Goal: Task Accomplishment & Management: Manage account settings

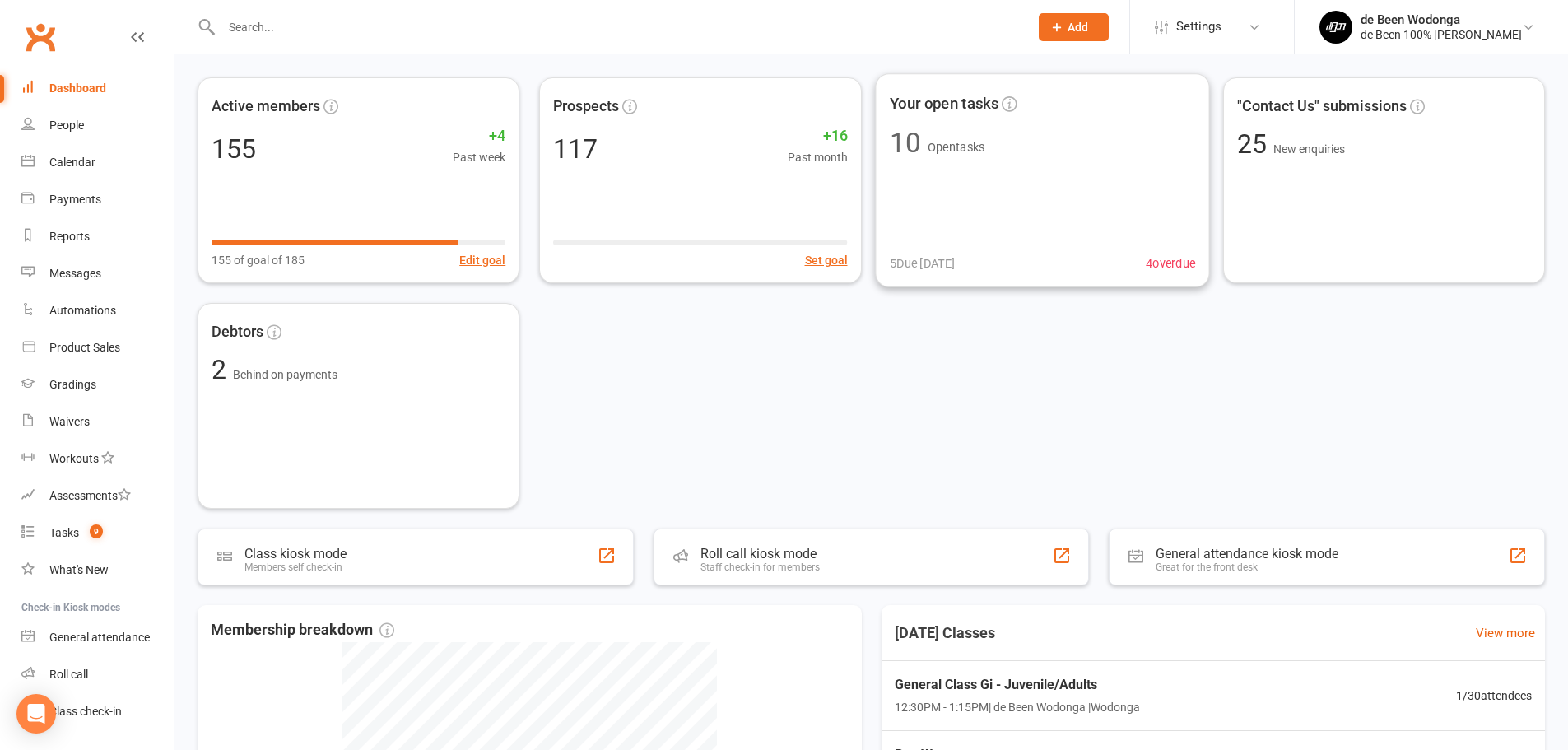
scroll to position [165, 0]
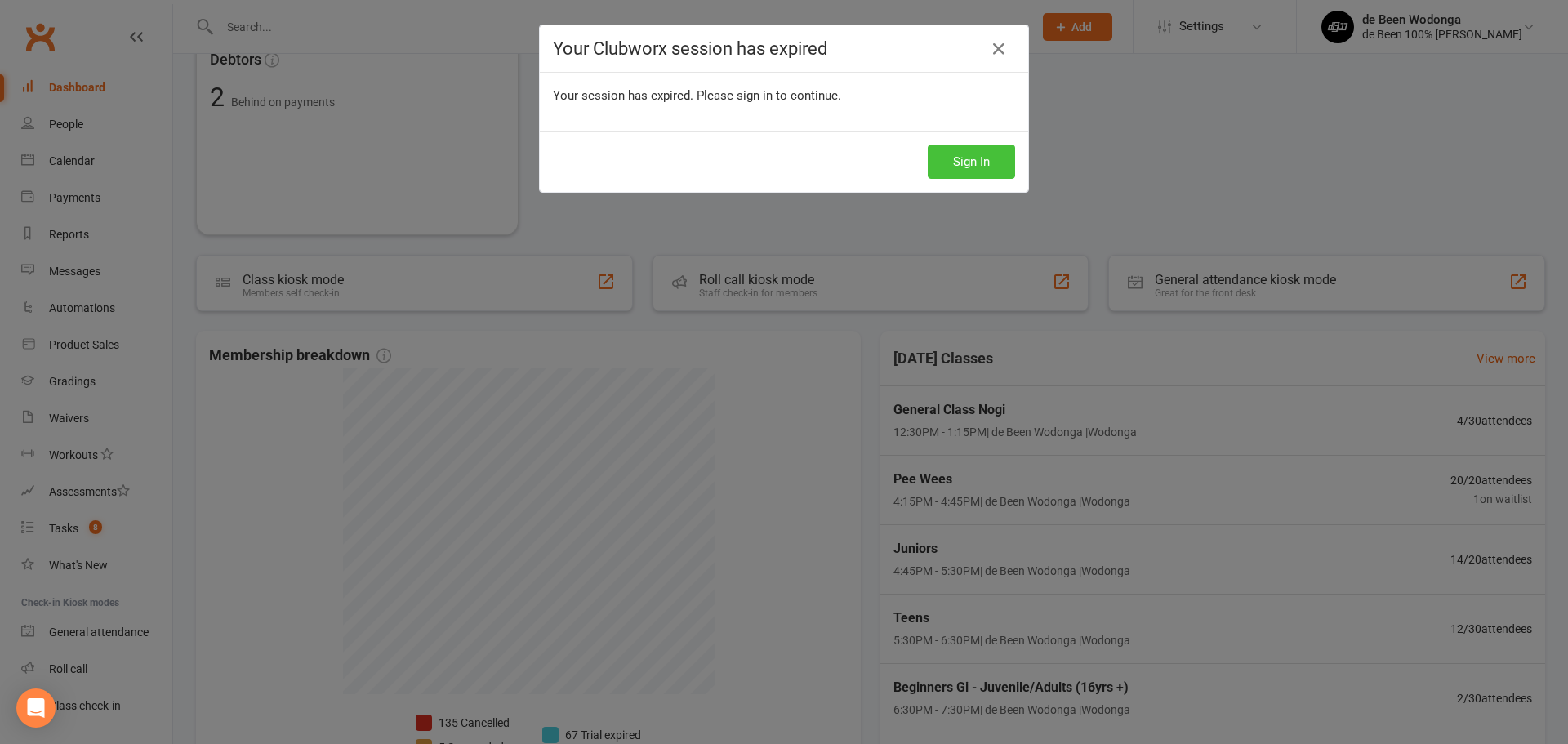
click at [957, 152] on button "Sign In" at bounding box center [971, 161] width 87 height 34
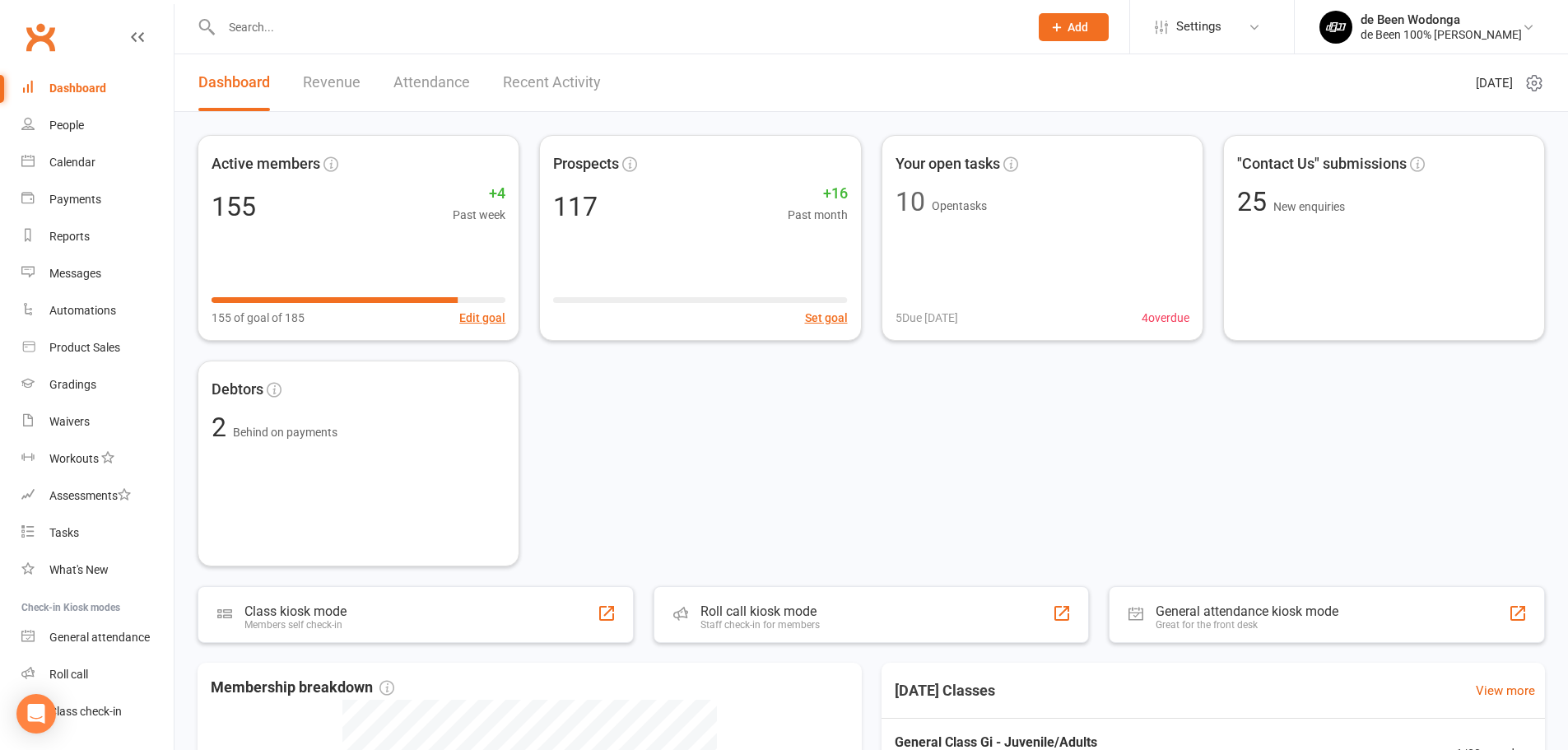
click at [308, 28] on input "text" at bounding box center [617, 27] width 801 height 23
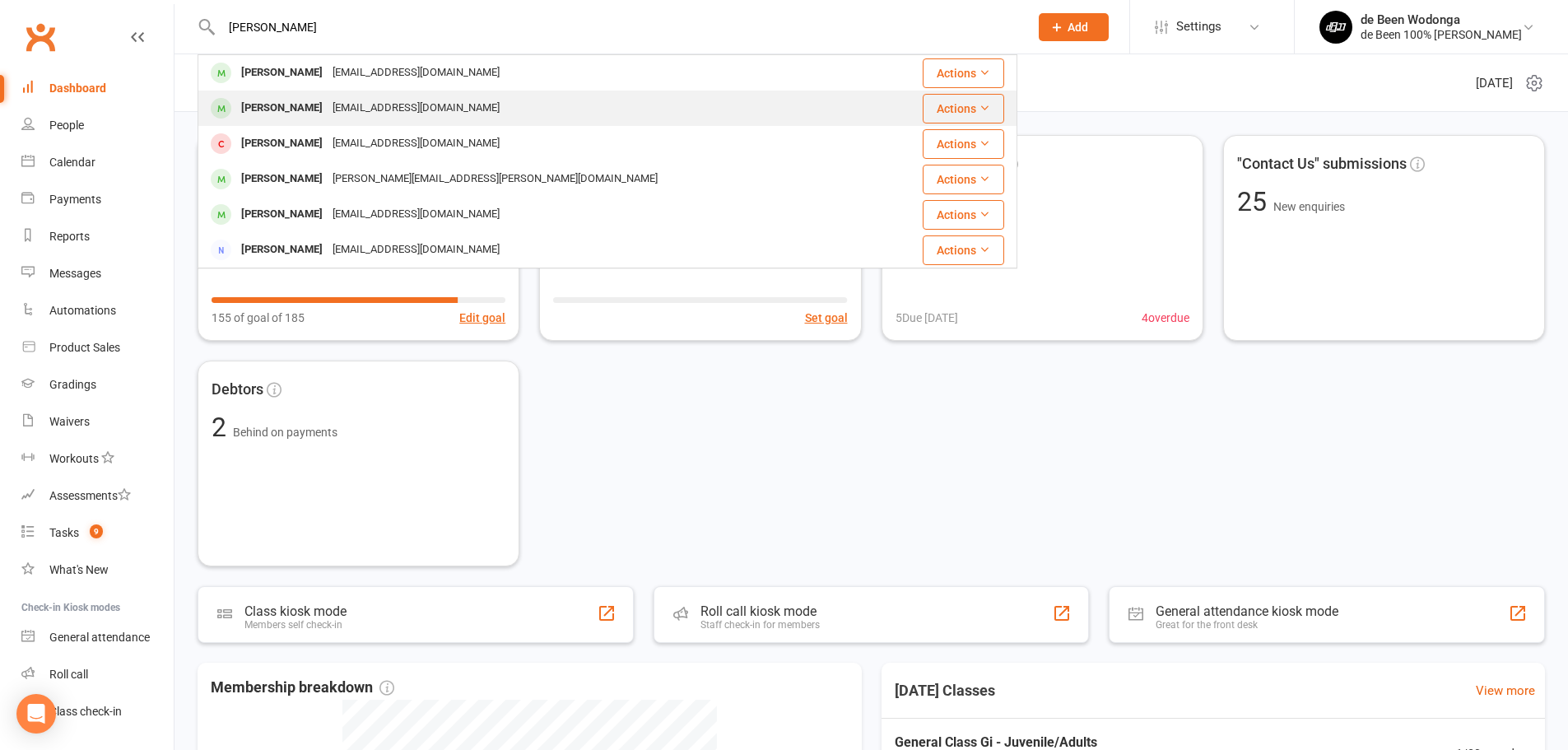
type input "leo"
click at [260, 111] on div "Leo Hillas" at bounding box center [282, 108] width 91 height 24
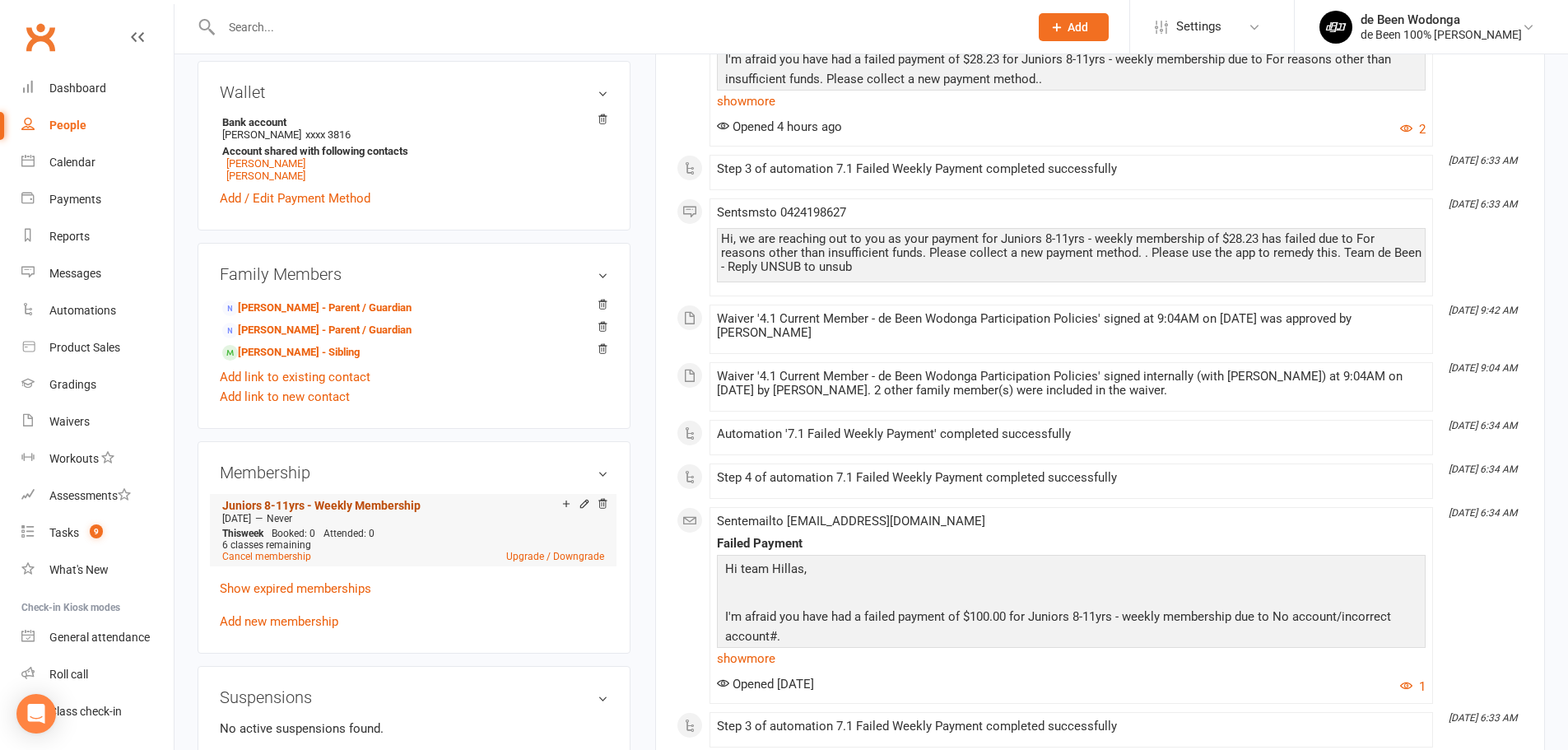
scroll to position [658, 0]
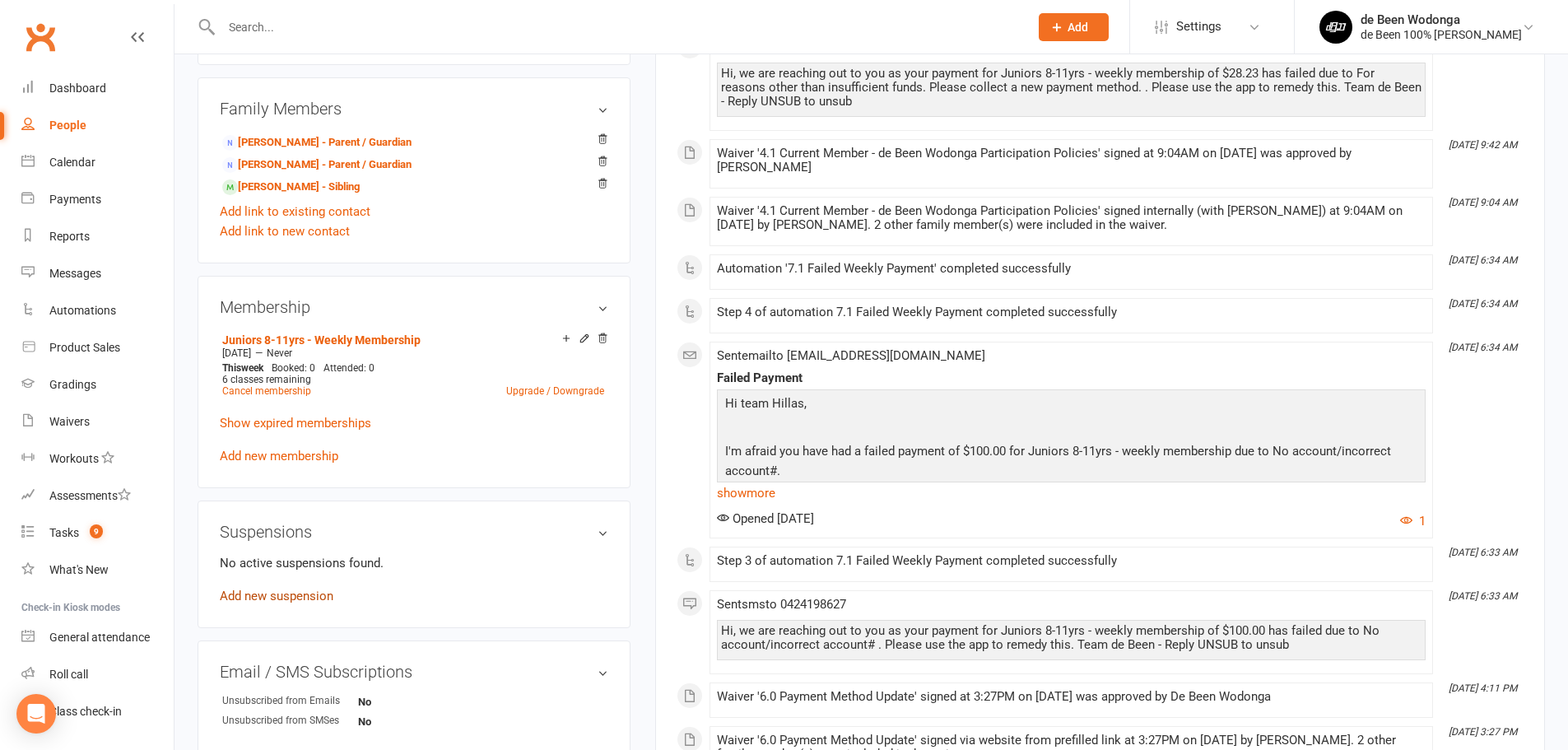
click at [270, 598] on link "Add new suspension" at bounding box center [276, 596] width 113 height 15
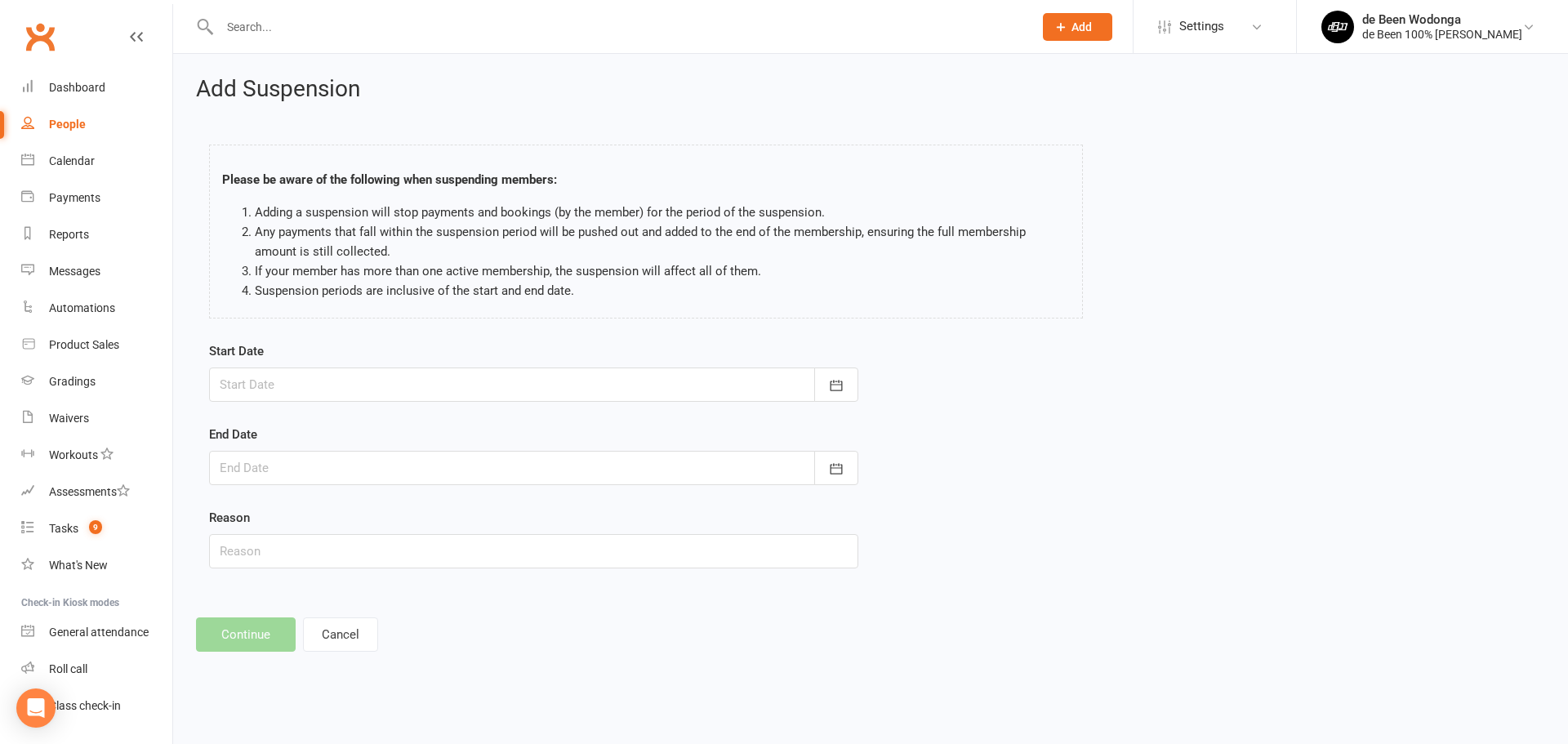
click at [271, 373] on div at bounding box center [533, 384] width 649 height 34
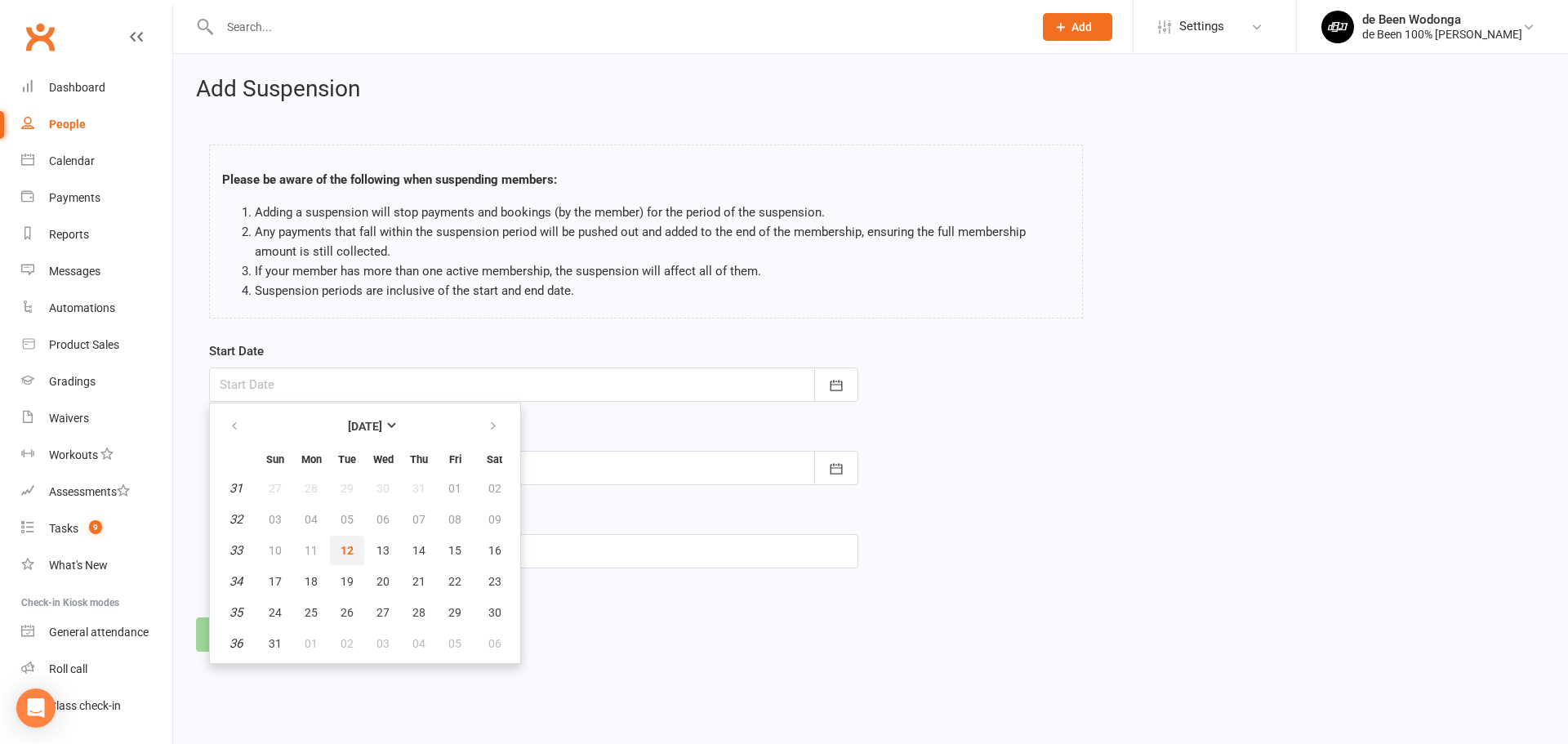
click at [342, 547] on span "12" at bounding box center [347, 550] width 13 height 13
type input "12 Aug 2025"
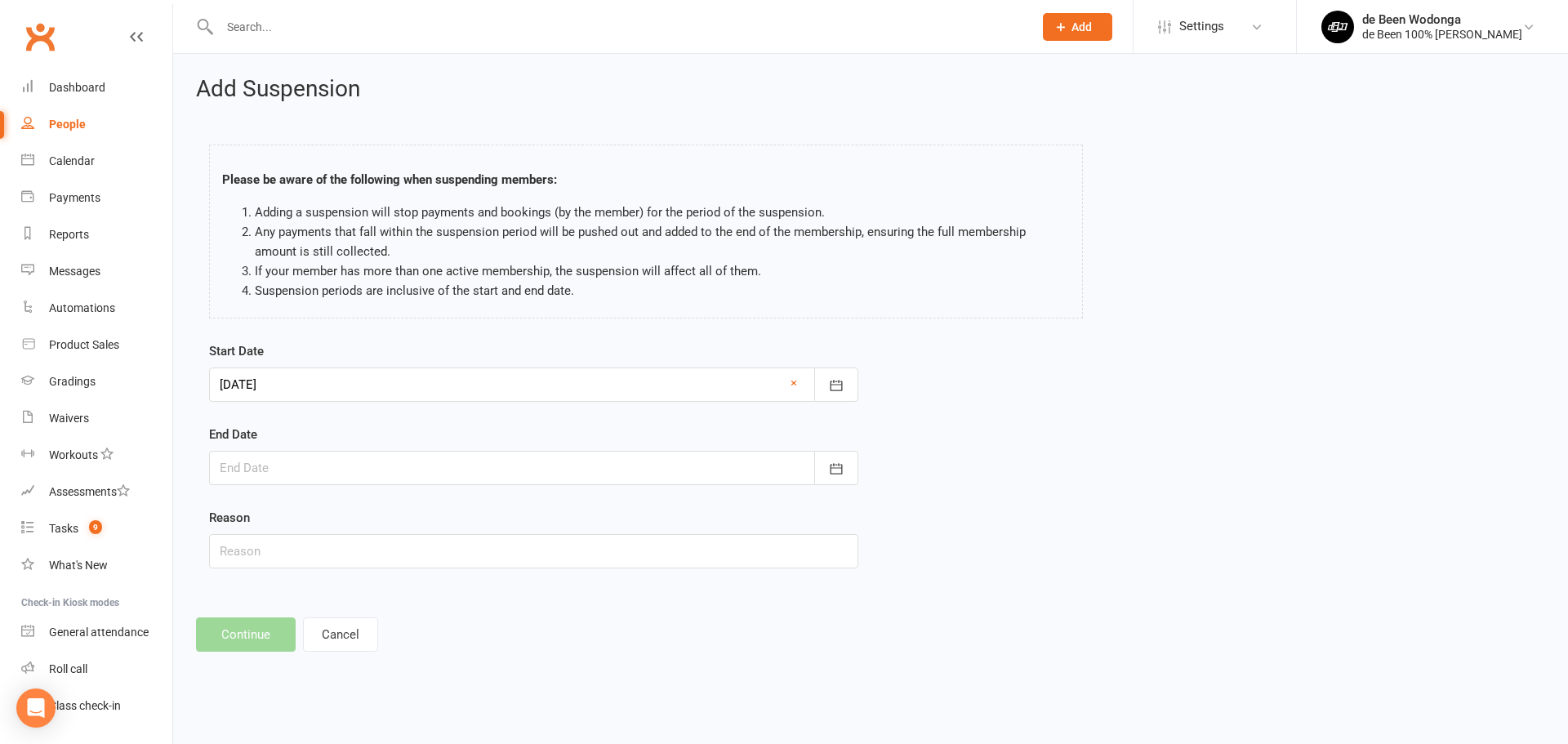
click at [270, 465] on div at bounding box center [533, 468] width 649 height 34
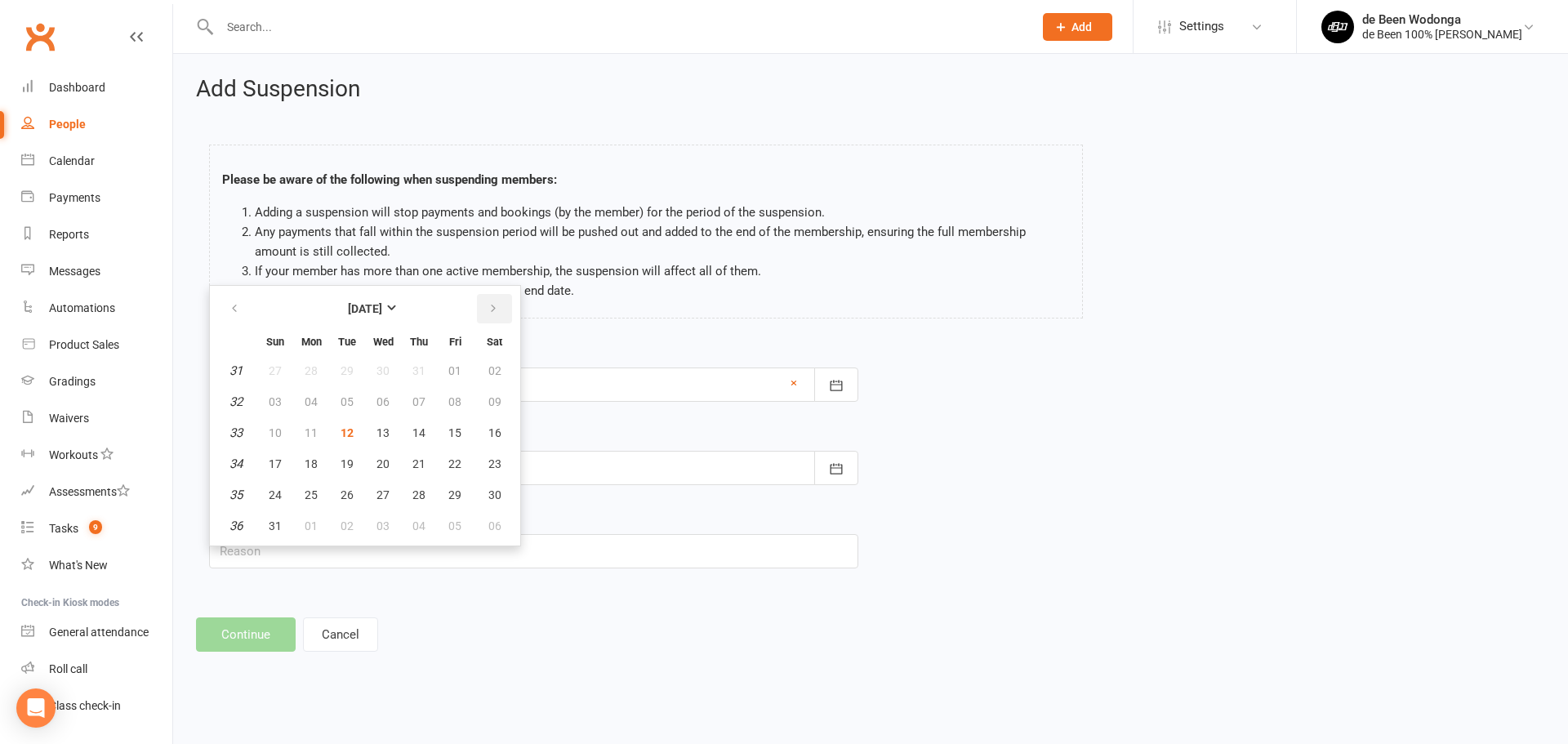
click at [494, 310] on icon "button" at bounding box center [494, 308] width 12 height 13
click at [350, 400] on span "09" at bounding box center [347, 402] width 13 height 13
type input "09 Sep 2025"
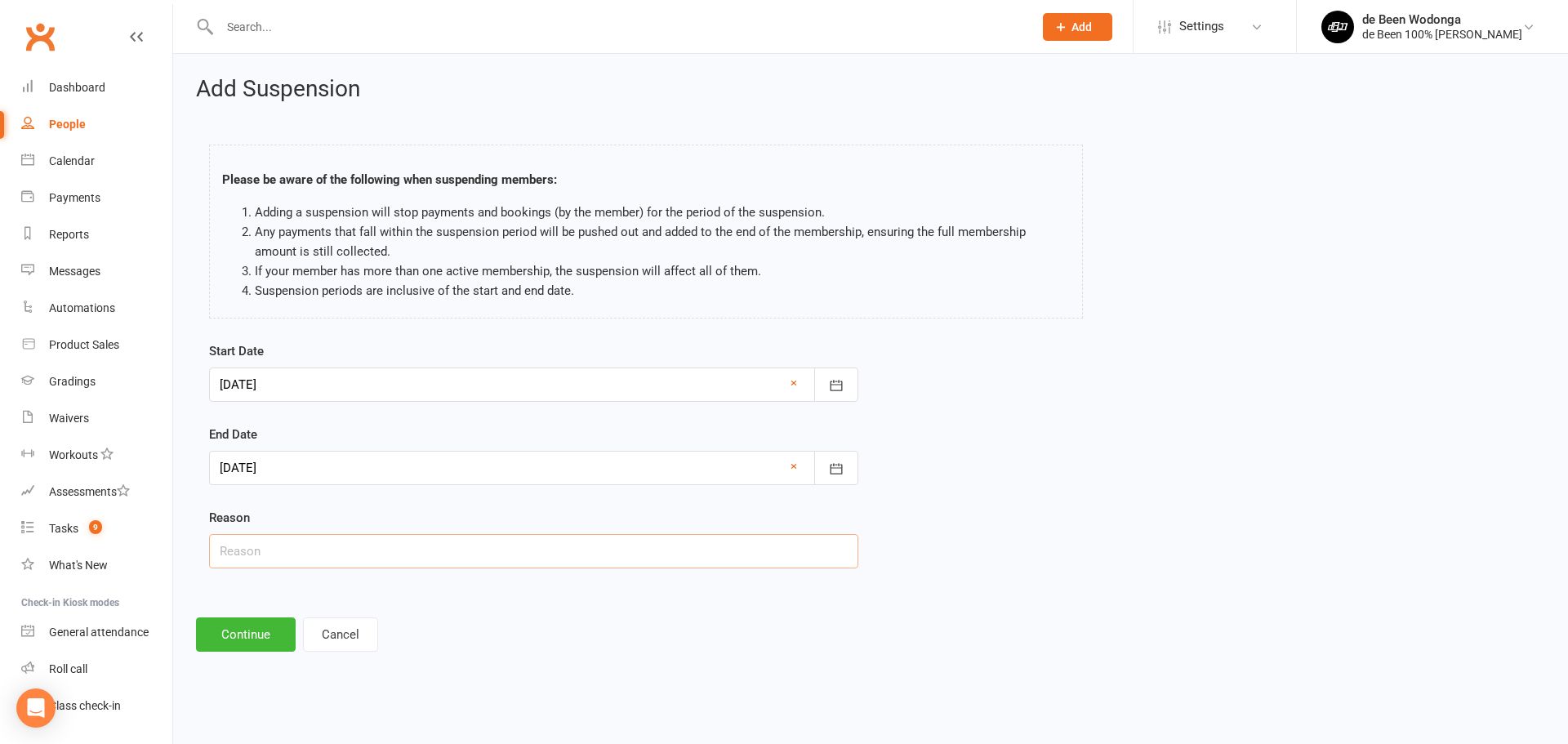
click at [269, 543] on input "text" at bounding box center [533, 550] width 649 height 34
type input "Injury"
click at [238, 641] on button "Continue" at bounding box center [246, 634] width 100 height 34
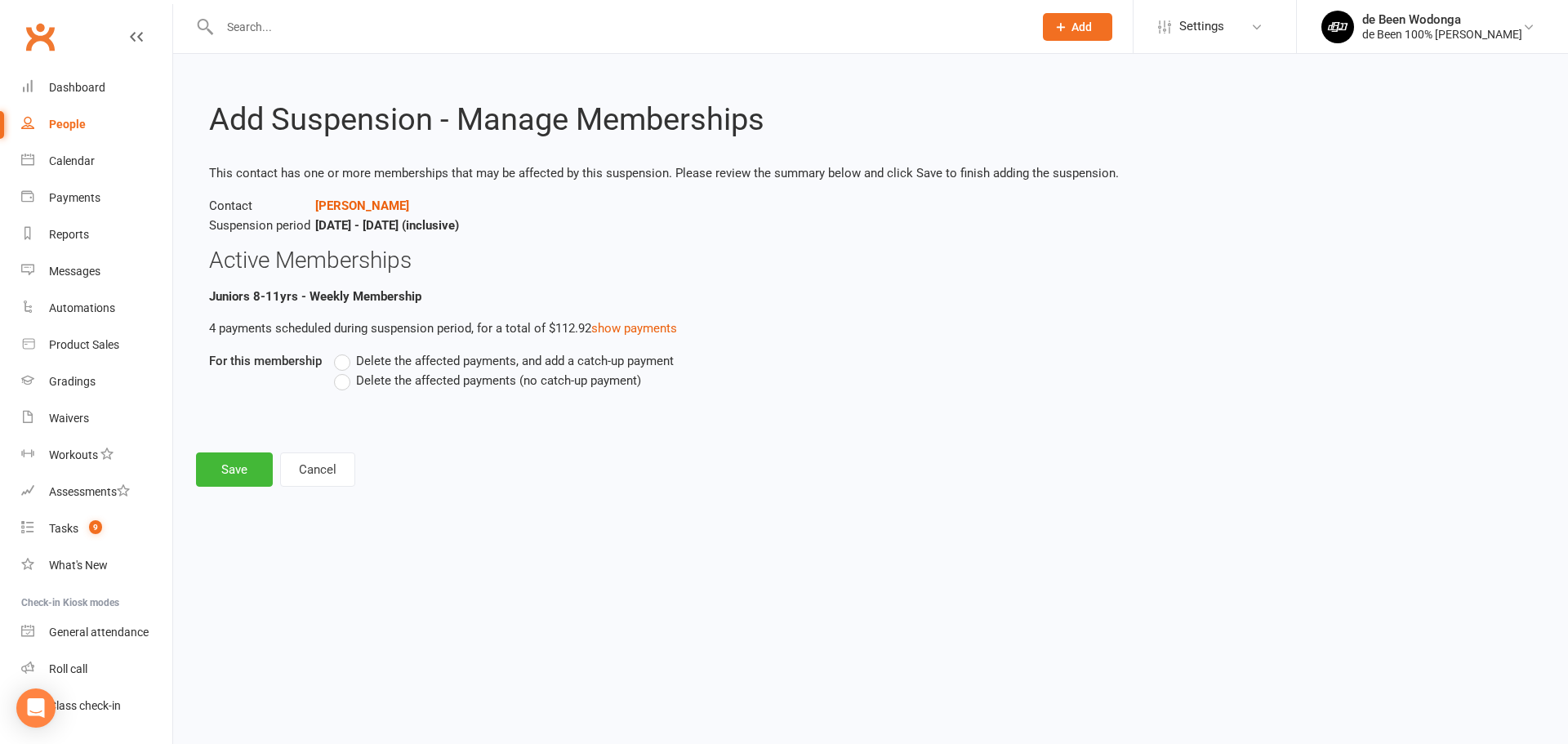
click at [348, 381] on label "Delete the affected payments (no catch-up payment)" at bounding box center [487, 380] width 307 height 19
click at [344, 370] on input "Delete the affected payments (no catch-up payment)" at bounding box center [339, 370] width 11 height 0
click at [228, 468] on button "Save" at bounding box center [235, 469] width 77 height 34
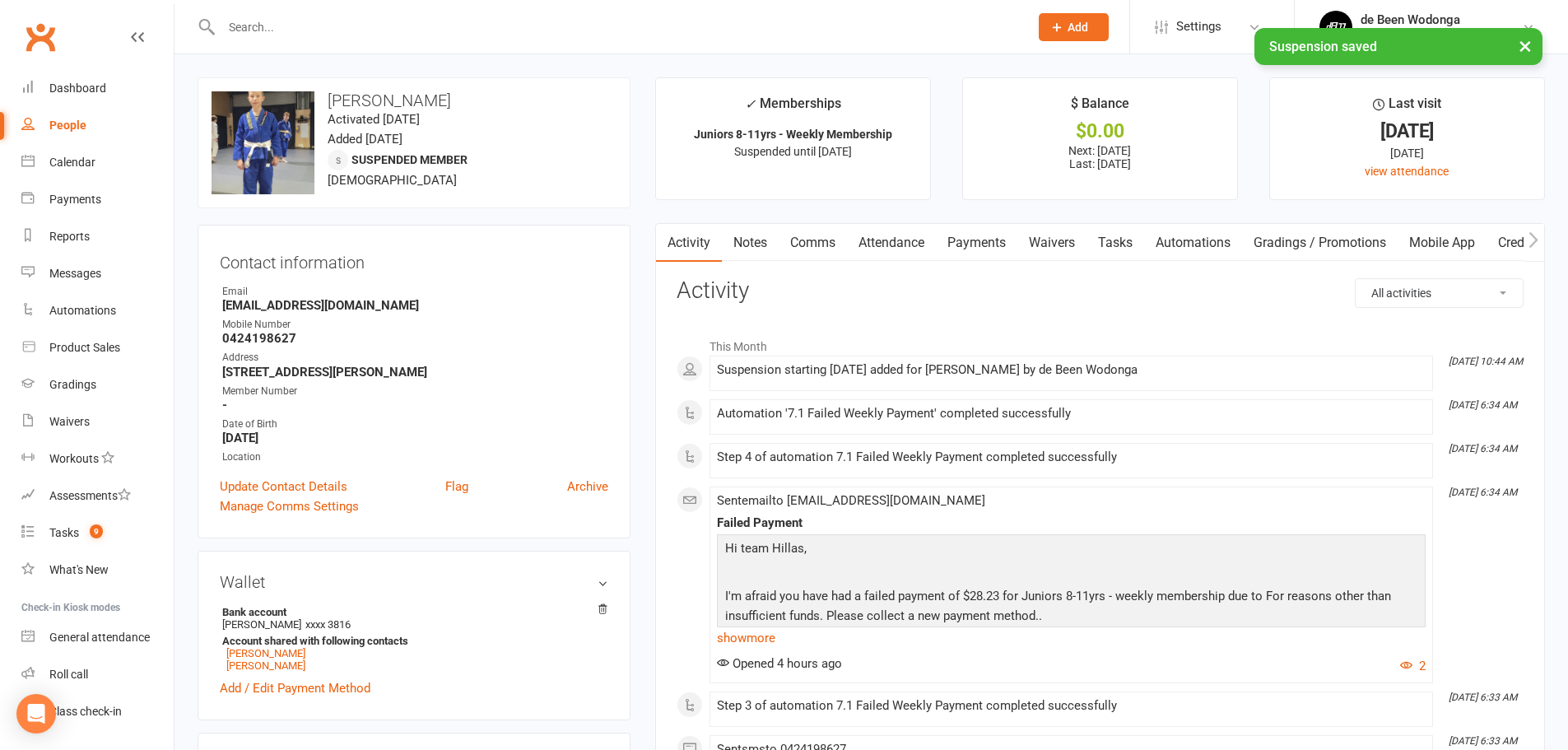
click at [830, 242] on link "Comms" at bounding box center [813, 242] width 68 height 38
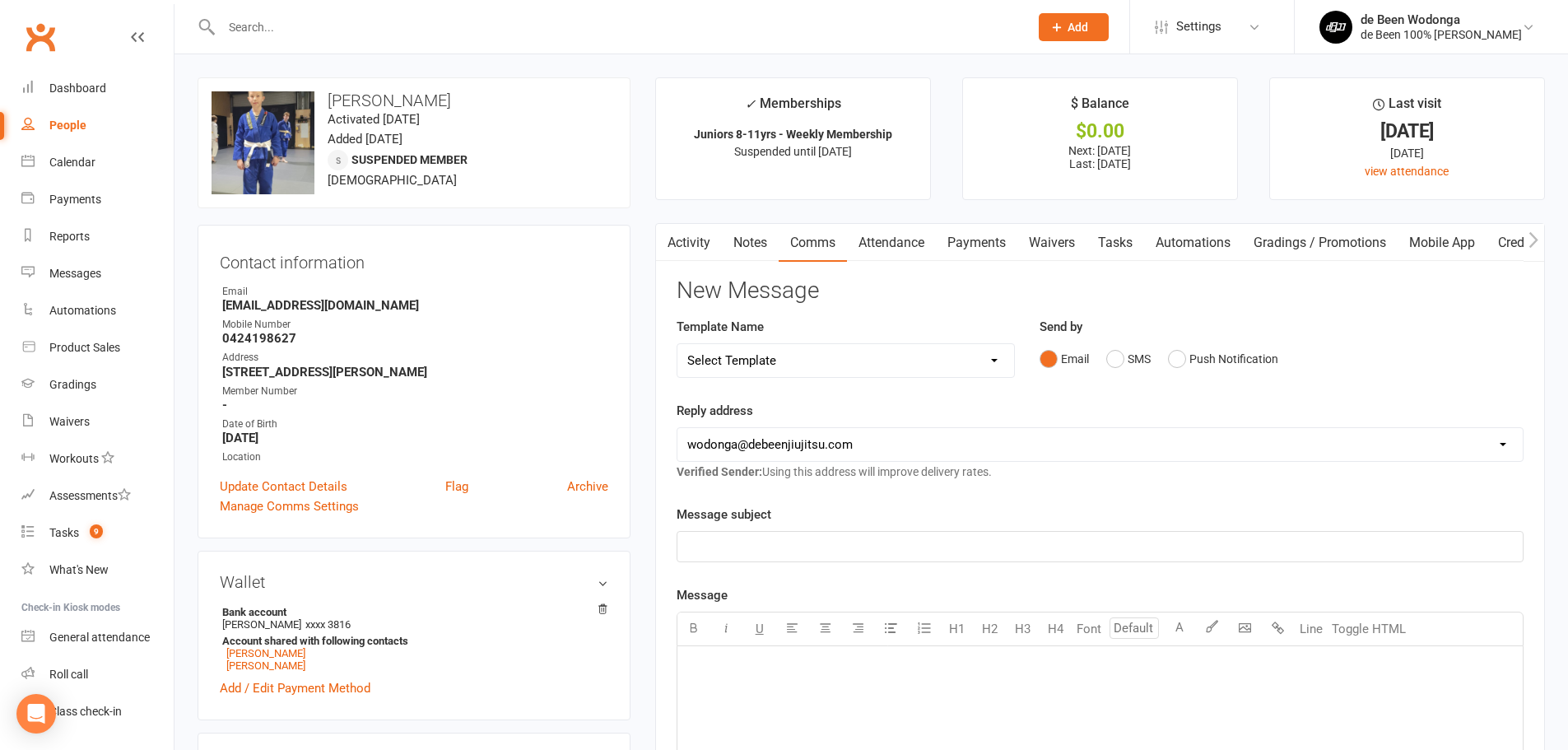
click at [766, 355] on select "Select Template [Email] 1.0 ADF/Emergency Personnel Waiver Template (with insur…" at bounding box center [846, 360] width 336 height 33
select select "8"
click at [678, 344] on select "Select Template [Email] 1.0 ADF/Emergency Personnel Waiver Template (with insur…" at bounding box center [846, 360] width 336 height 33
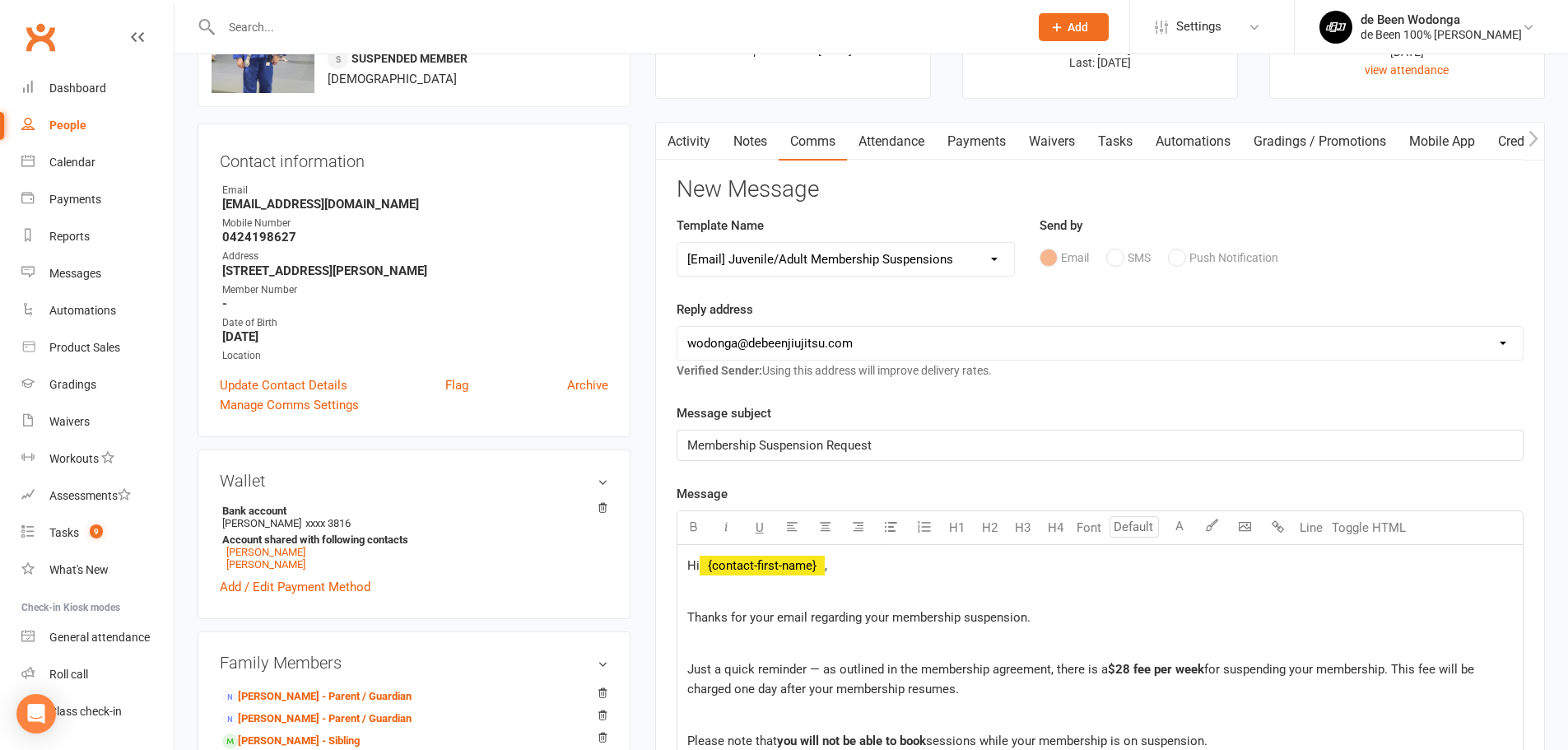
scroll to position [82, 0]
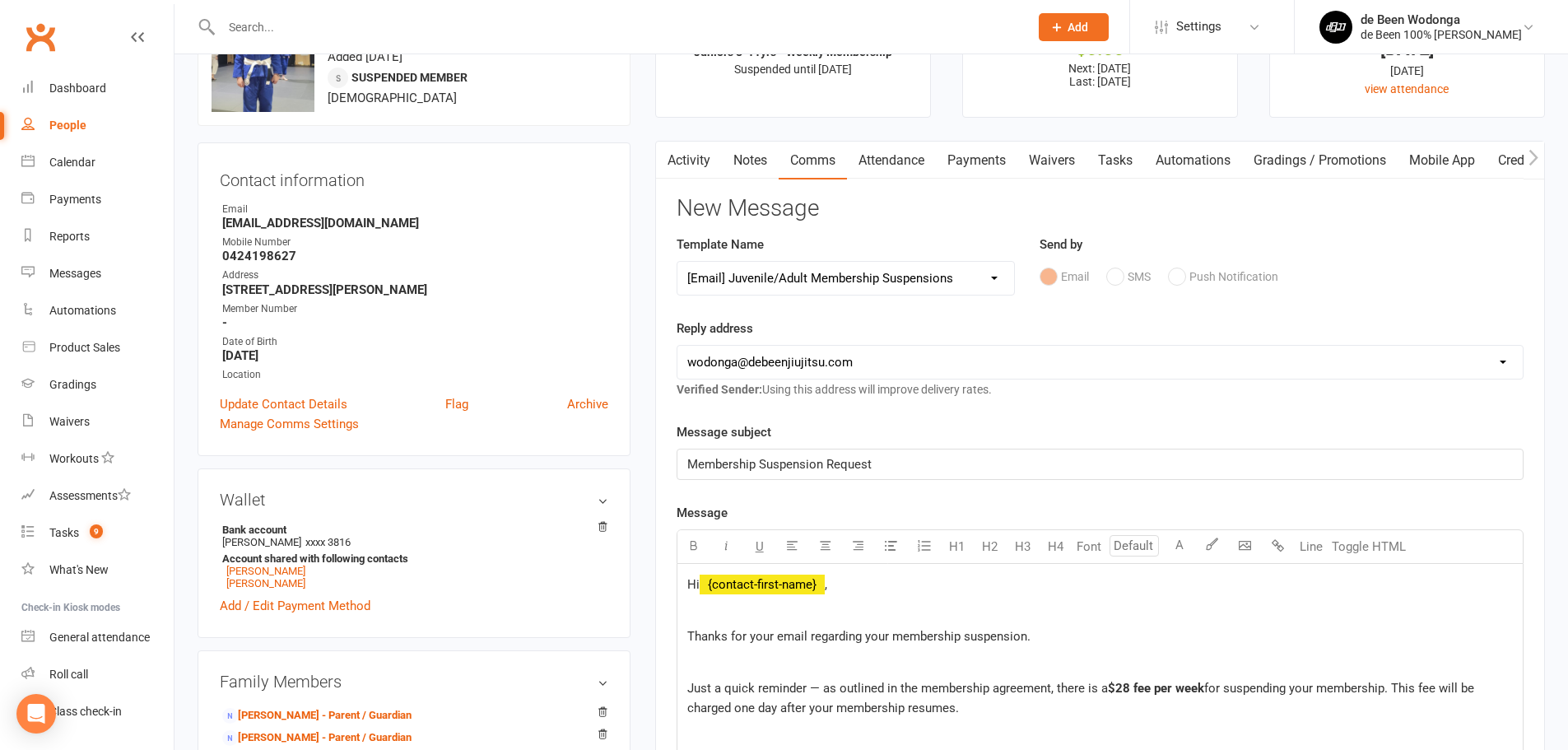
click at [945, 268] on select "Select Template [Email] 1.0 ADF/Emergency Personnel Waiver Template (with insur…" at bounding box center [846, 278] width 336 height 33
select select
click at [678, 262] on select "Select Template [Email] 1.0 ADF/Emergency Personnel Waiver Template (with insur…" at bounding box center [846, 278] width 336 height 33
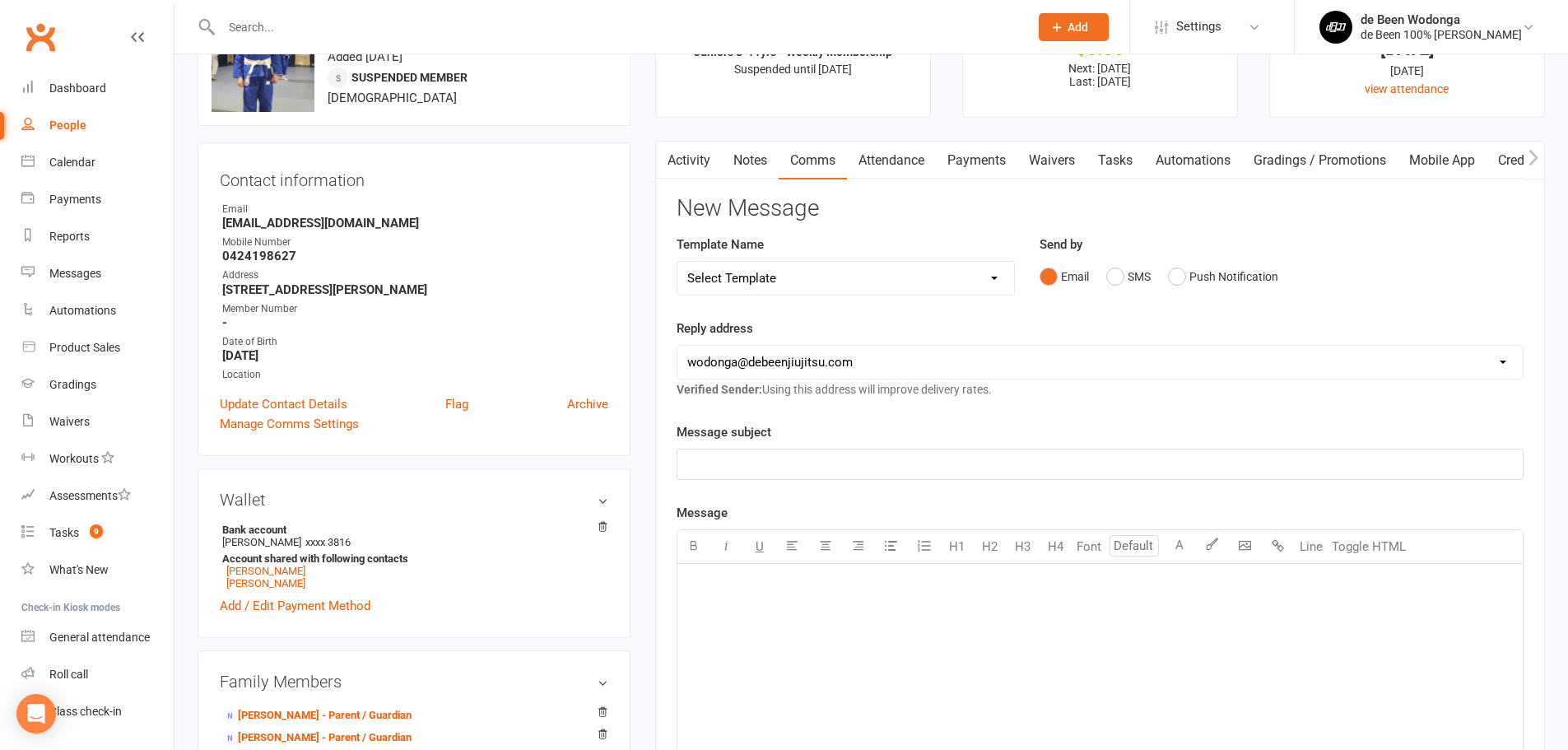
click at [767, 467] on p "﻿" at bounding box center [1099, 464] width 825 height 19
click at [793, 616] on div "﻿" at bounding box center [1100, 687] width 846 height 247
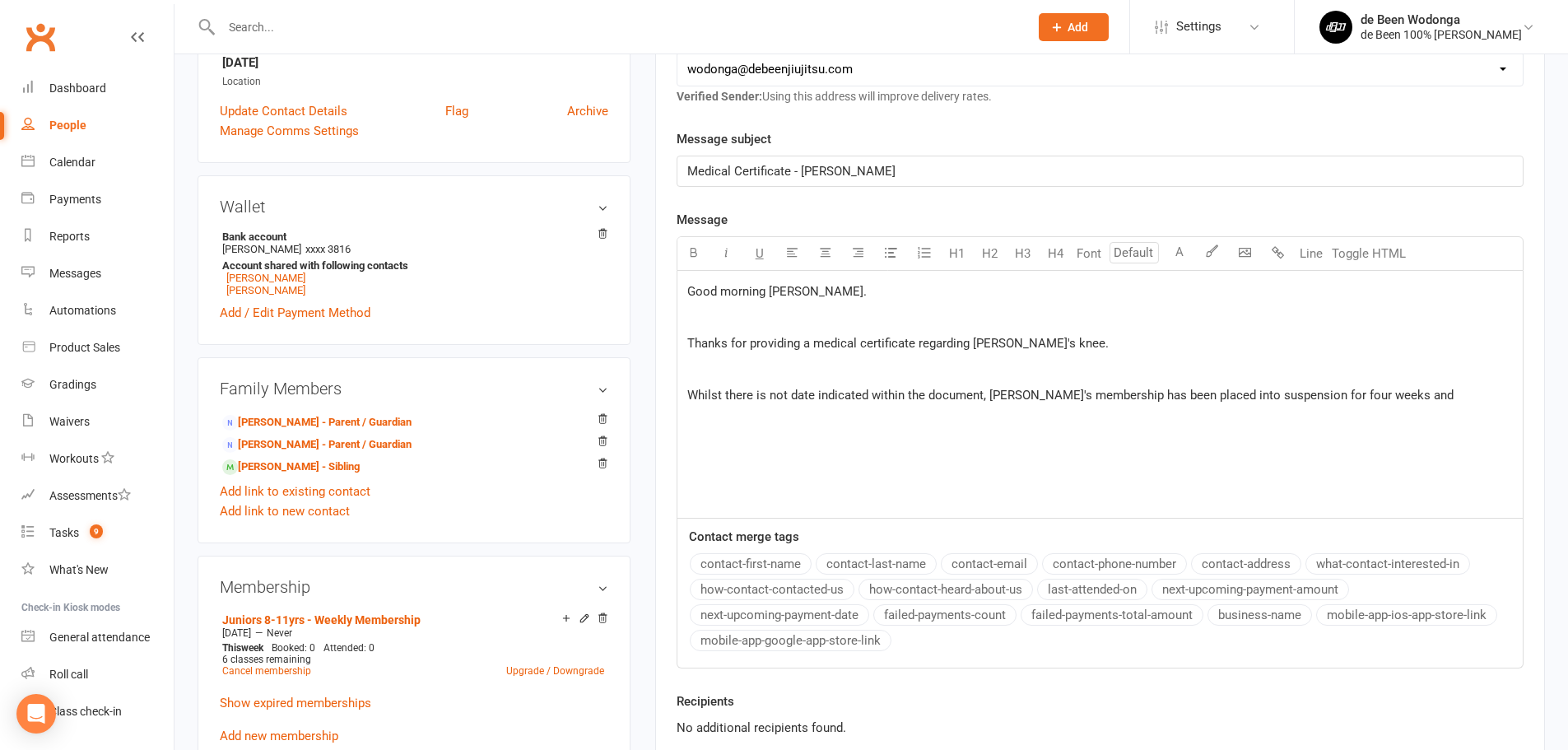
scroll to position [329, 0]
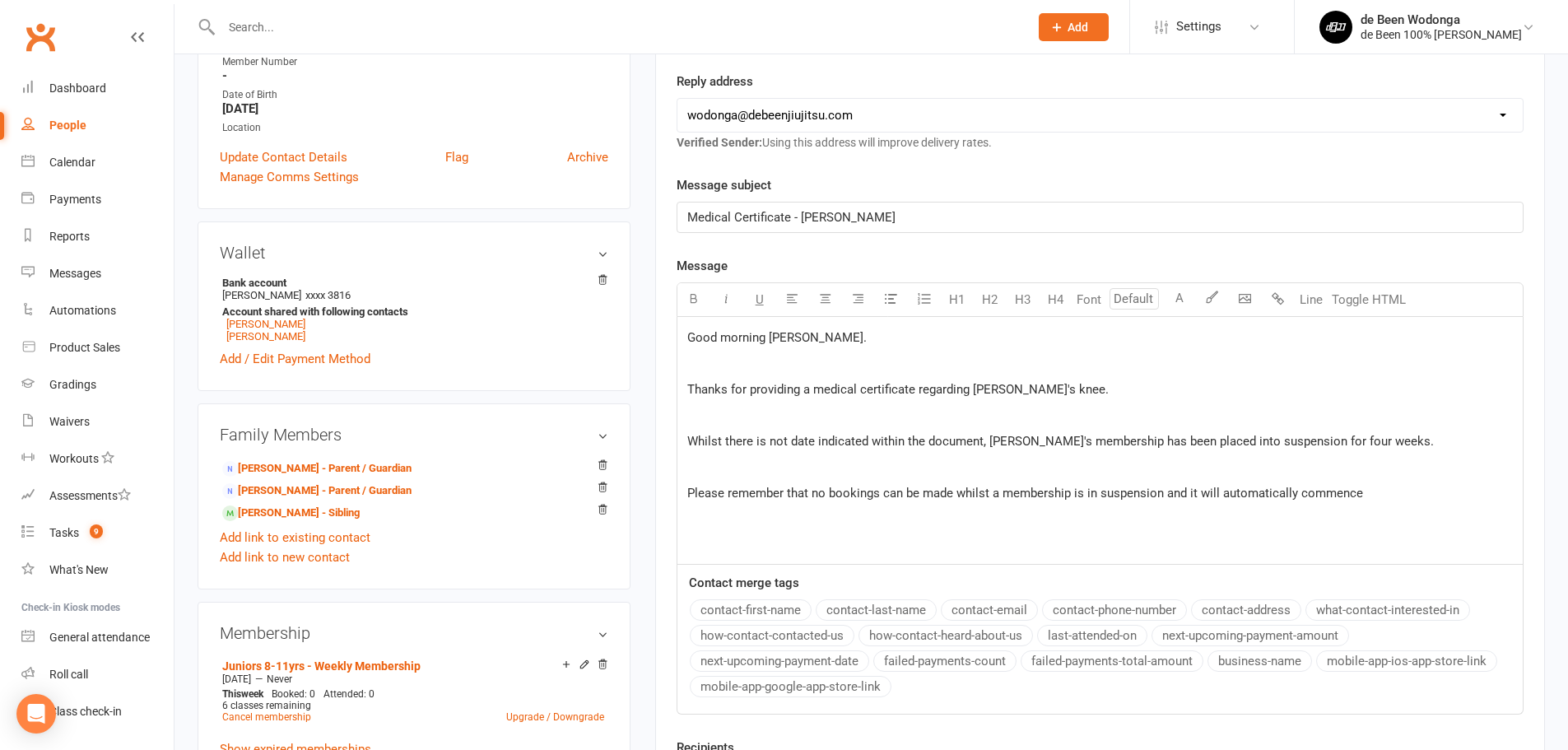
click at [1188, 492] on span "Please remember that no bookings can be made whilst a membership is in suspensi…" at bounding box center [1025, 493] width 676 height 15
click at [1386, 491] on span "Please remember that no bookings can be made whilst a membership is in suspensi…" at bounding box center [1077, 503] width 781 height 35
click at [1477, 485] on p "Please remember that no bookings can be made whilst a membership is in suspensi…" at bounding box center [1099, 503] width 825 height 40
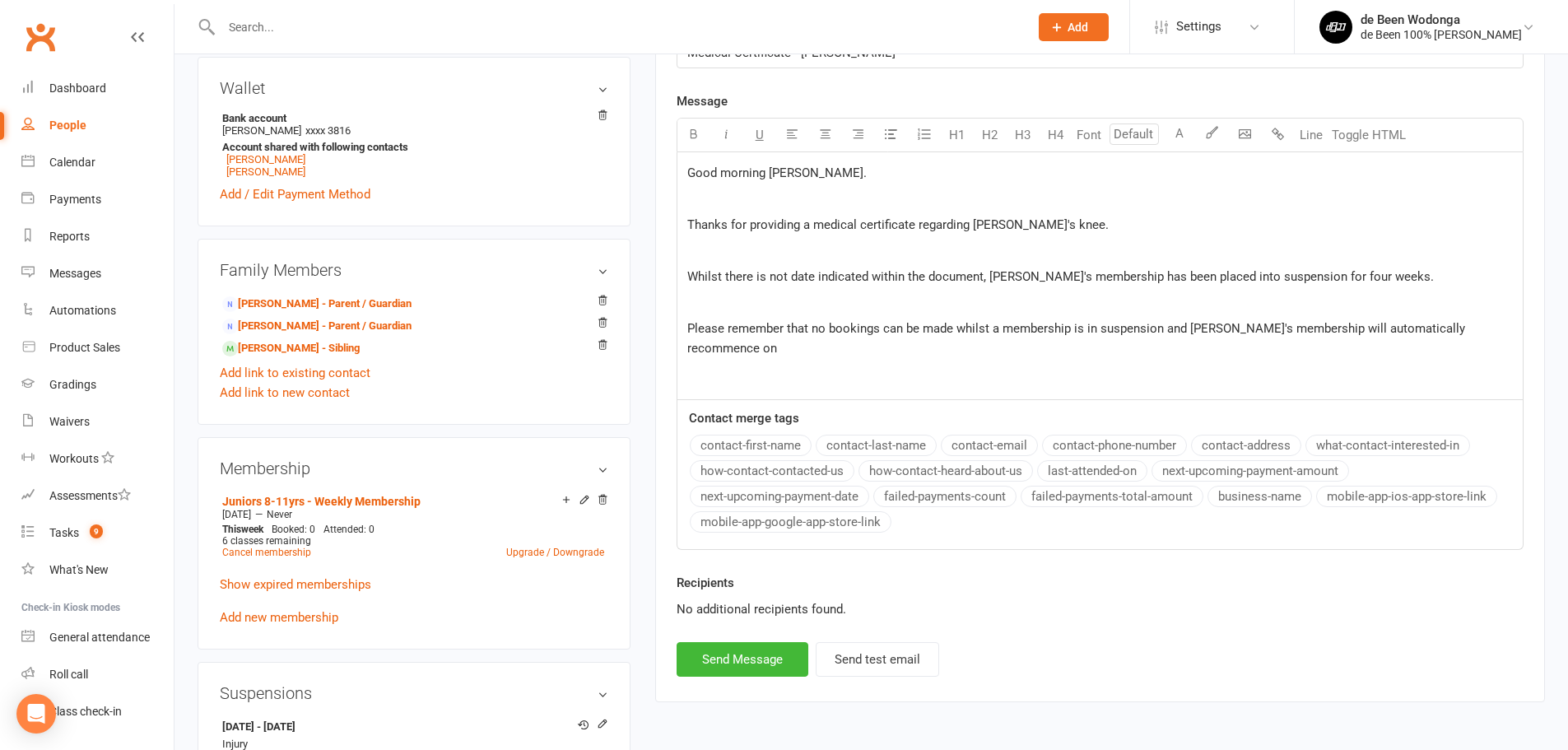
scroll to position [576, 0]
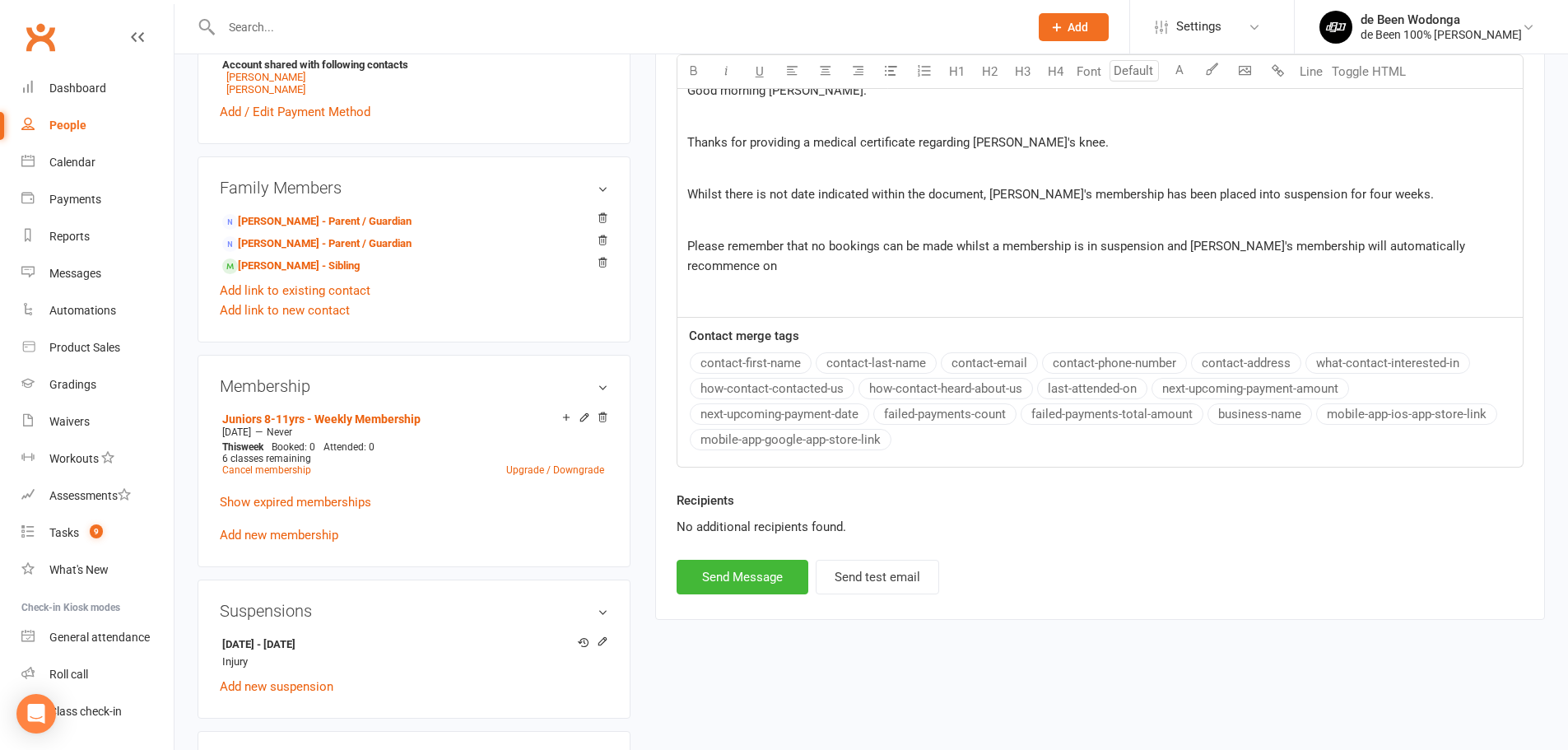
click at [1050, 230] on p "﻿" at bounding box center [1099, 220] width 825 height 19
click at [1492, 247] on p "Please remember that no bookings can be made whilst a membership is in suspensi…" at bounding box center [1099, 256] width 825 height 40
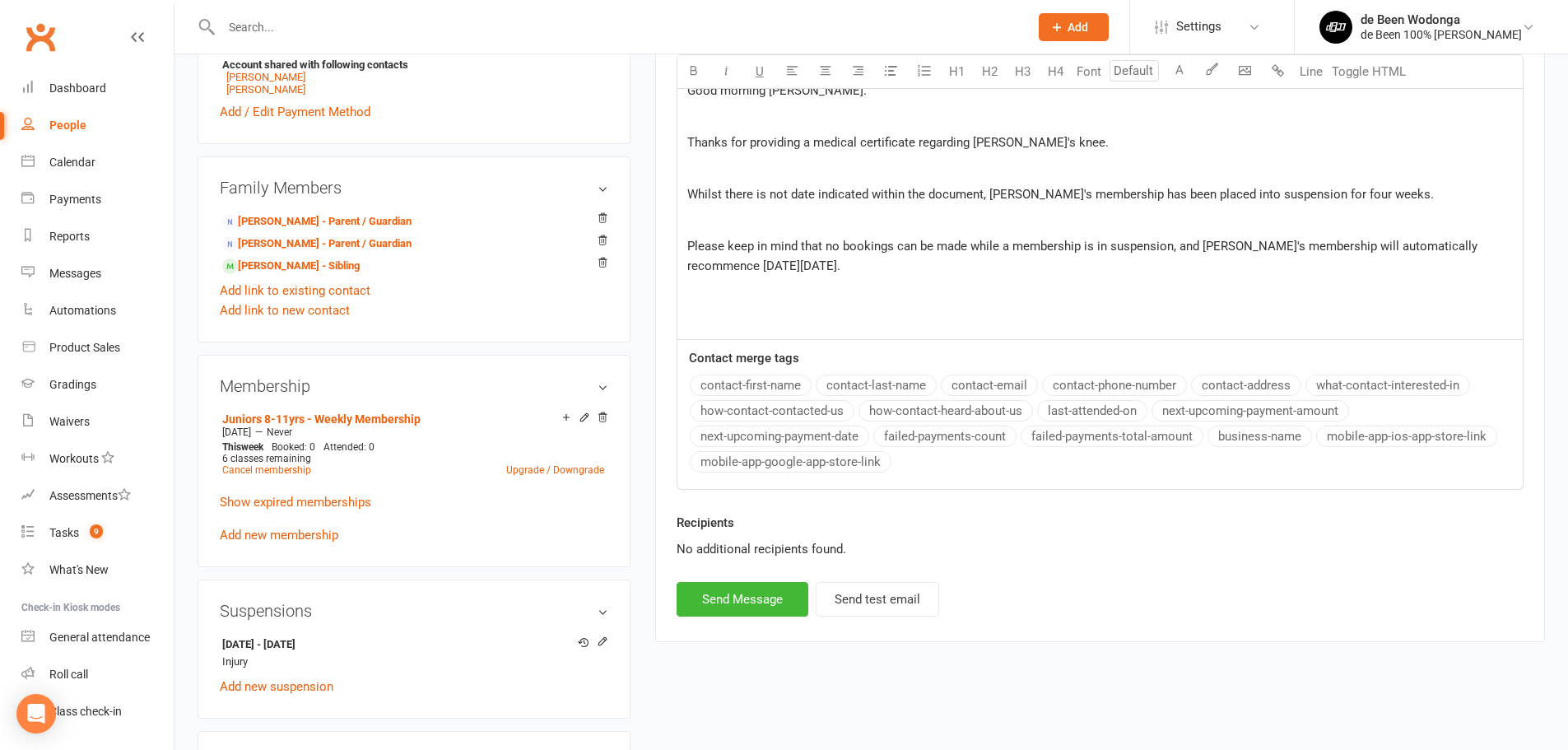
drag, startPoint x: 1170, startPoint y: 247, endPoint x: 1190, endPoint y: 255, distance: 21.5
click at [1170, 247] on span "Please keep in mind that no bookings can be made while a membership is in suspe…" at bounding box center [1083, 256] width 793 height 35
drag, startPoint x: 932, startPoint y: 266, endPoint x: 973, endPoint y: 267, distance: 41.0
click at [973, 267] on span "Please keep in mind that no bookings can be made while a membership is in suspe…" at bounding box center [1072, 256] width 771 height 35
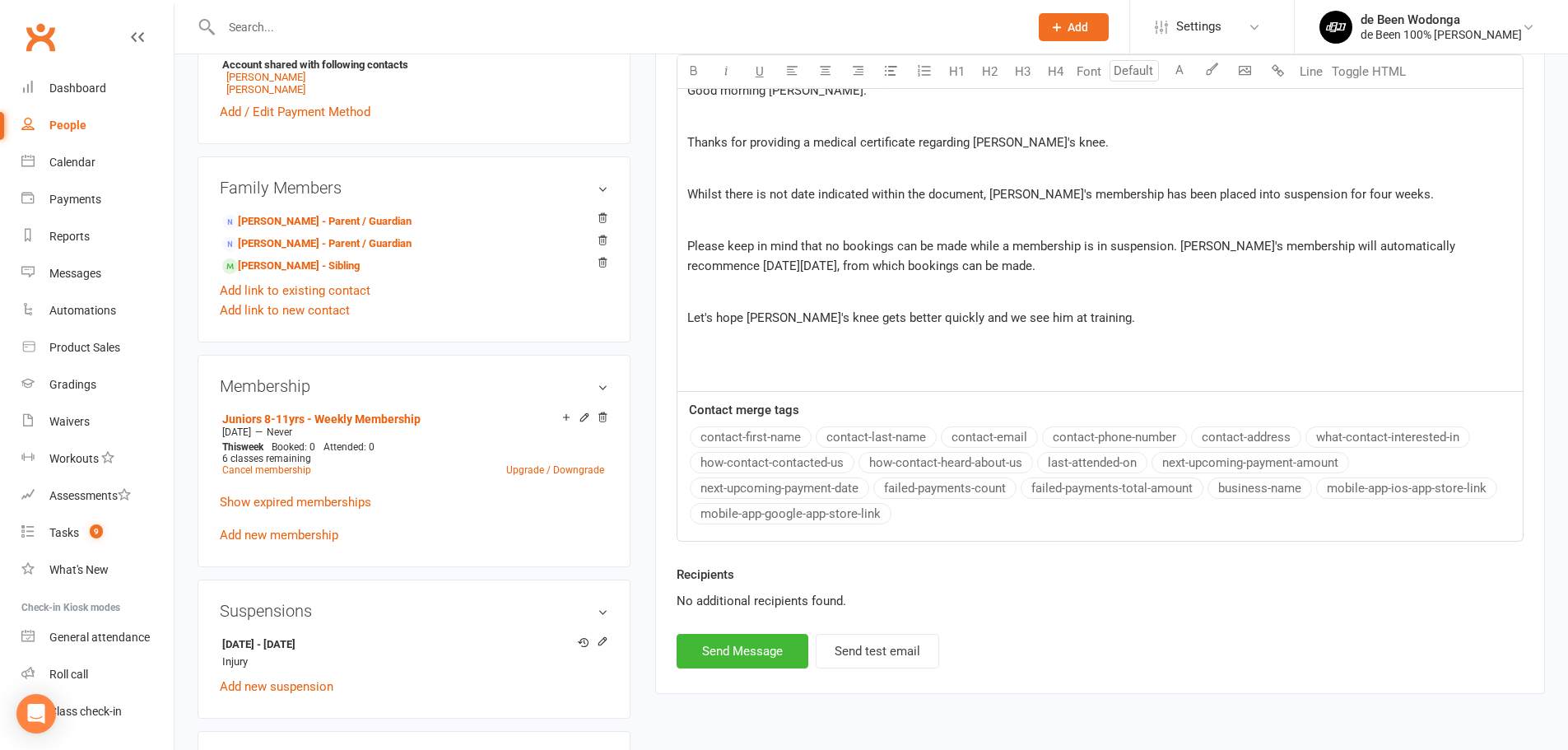
click at [1090, 307] on p "Let's hope Leo's knee gets better quickly and we see him at training." at bounding box center [1099, 317] width 825 height 19
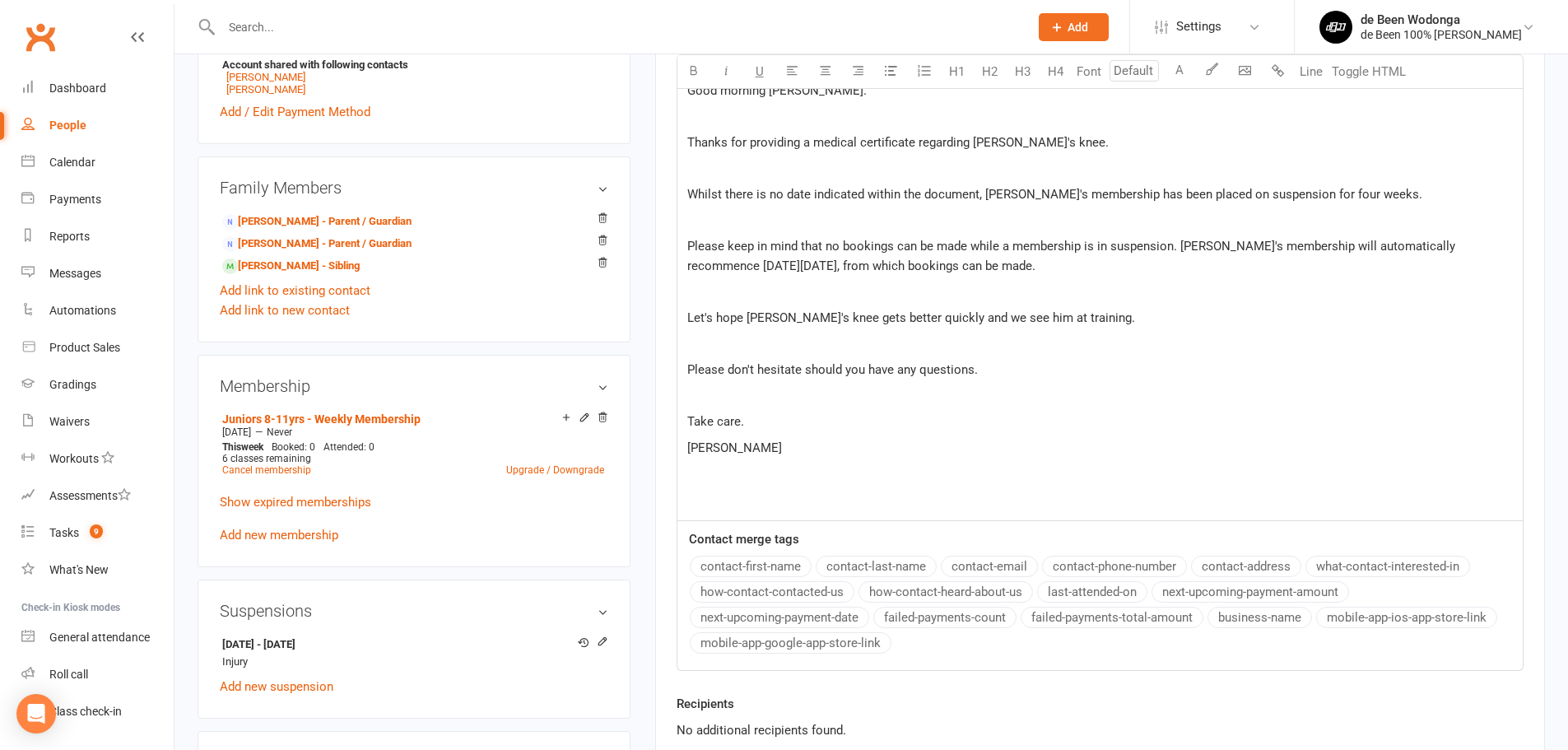
click at [830, 249] on span "Please keep in mind that no bookings can be made while a membership is in suspe…" at bounding box center [1072, 256] width 771 height 35
click at [973, 249] on span "Please keep in mind that bookings can't be made while a membership is in suspen…" at bounding box center [1066, 256] width 760 height 35
click at [979, 249] on span "Please keep in mind that bookings can't be made while a membership is in suspen…" at bounding box center [1066, 256] width 760 height 35
click at [1031, 267] on p "Please keep in mind that bookings can't be made whilst a membership is in suspe…" at bounding box center [1099, 256] width 825 height 40
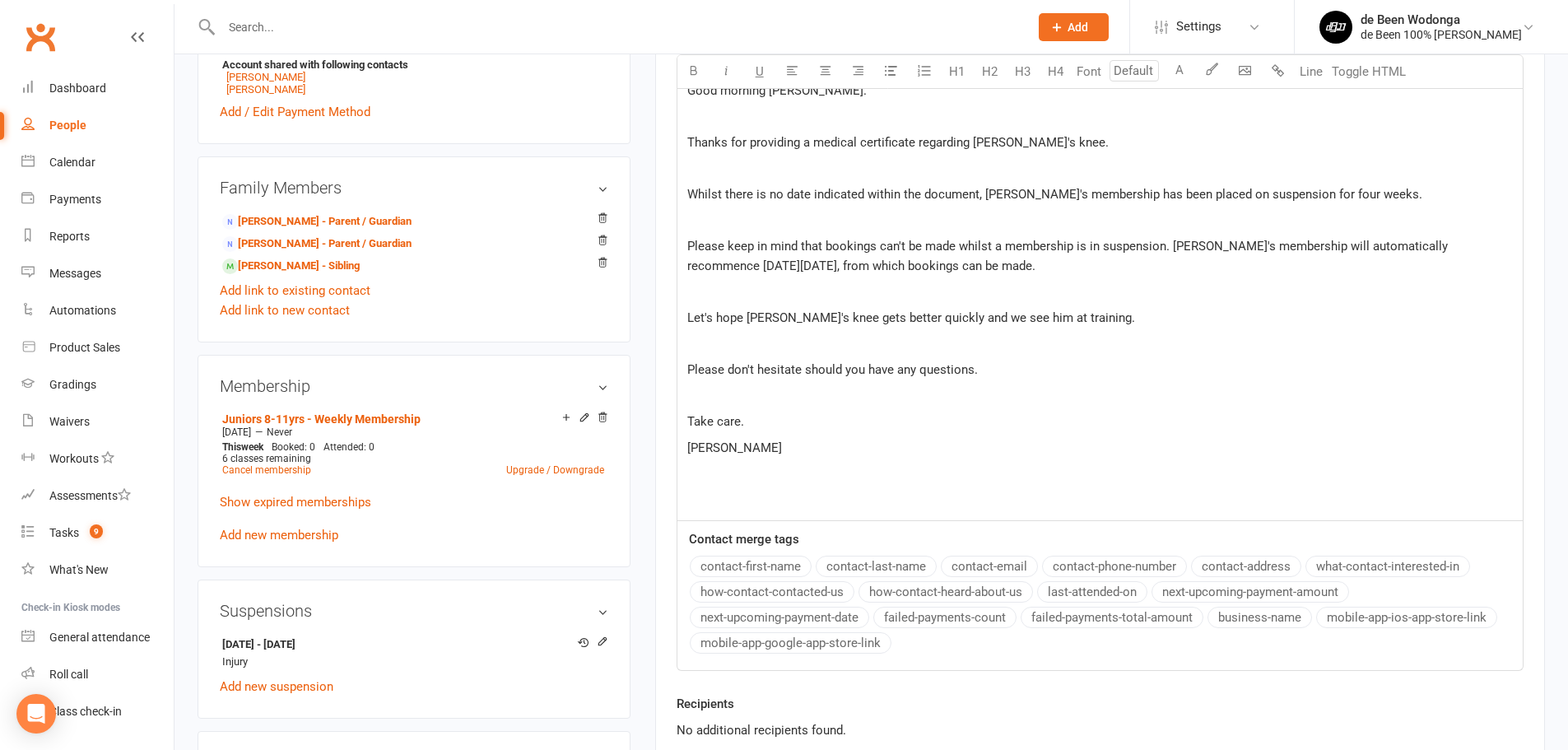
click at [985, 325] on span "Let's hope Leo's knee gets better quickly and we see him at training." at bounding box center [911, 318] width 448 height 15
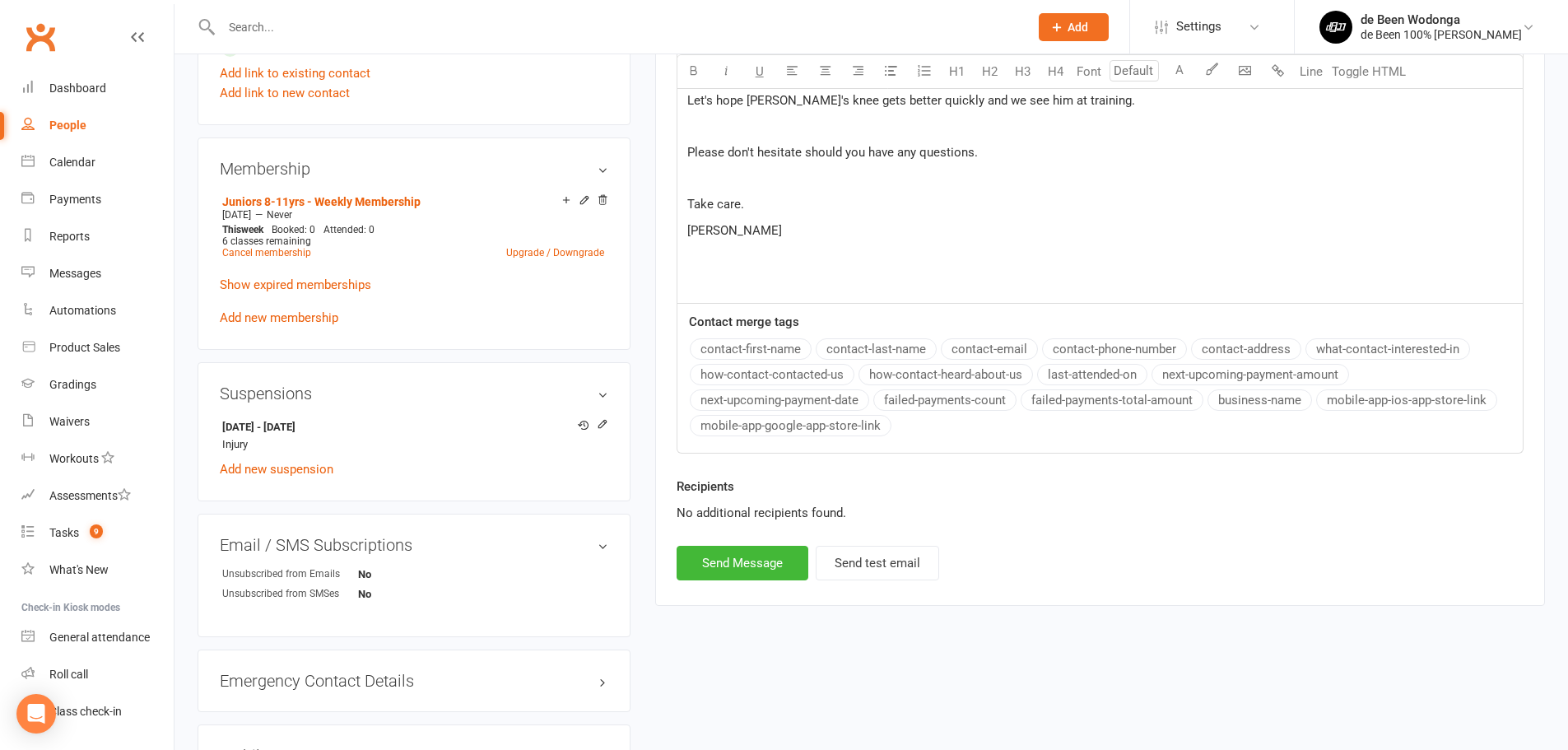
scroll to position [823, 0]
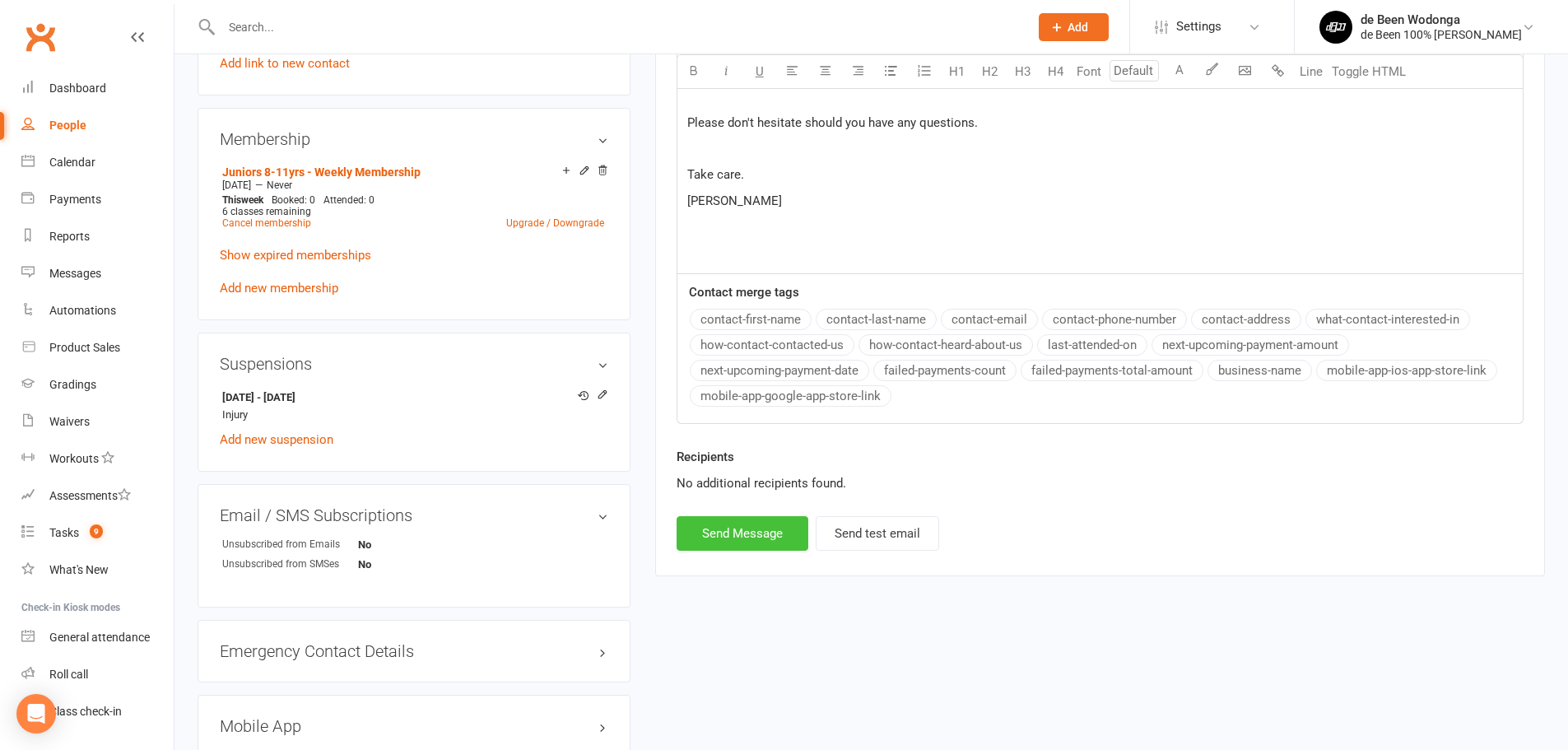
click at [776, 525] on button "Send Message" at bounding box center [743, 533] width 132 height 35
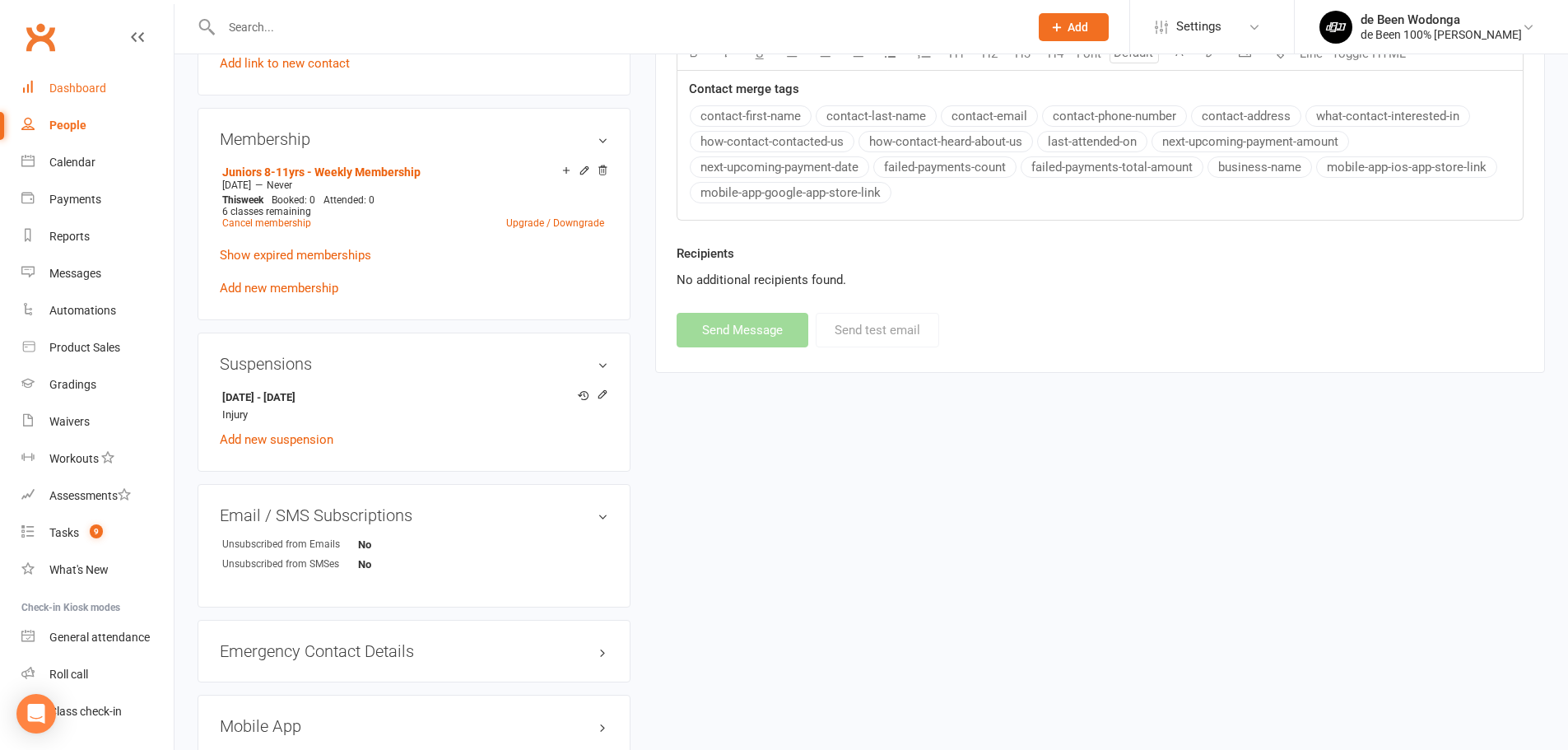
click at [99, 90] on div "Dashboard" at bounding box center [77, 88] width 57 height 14
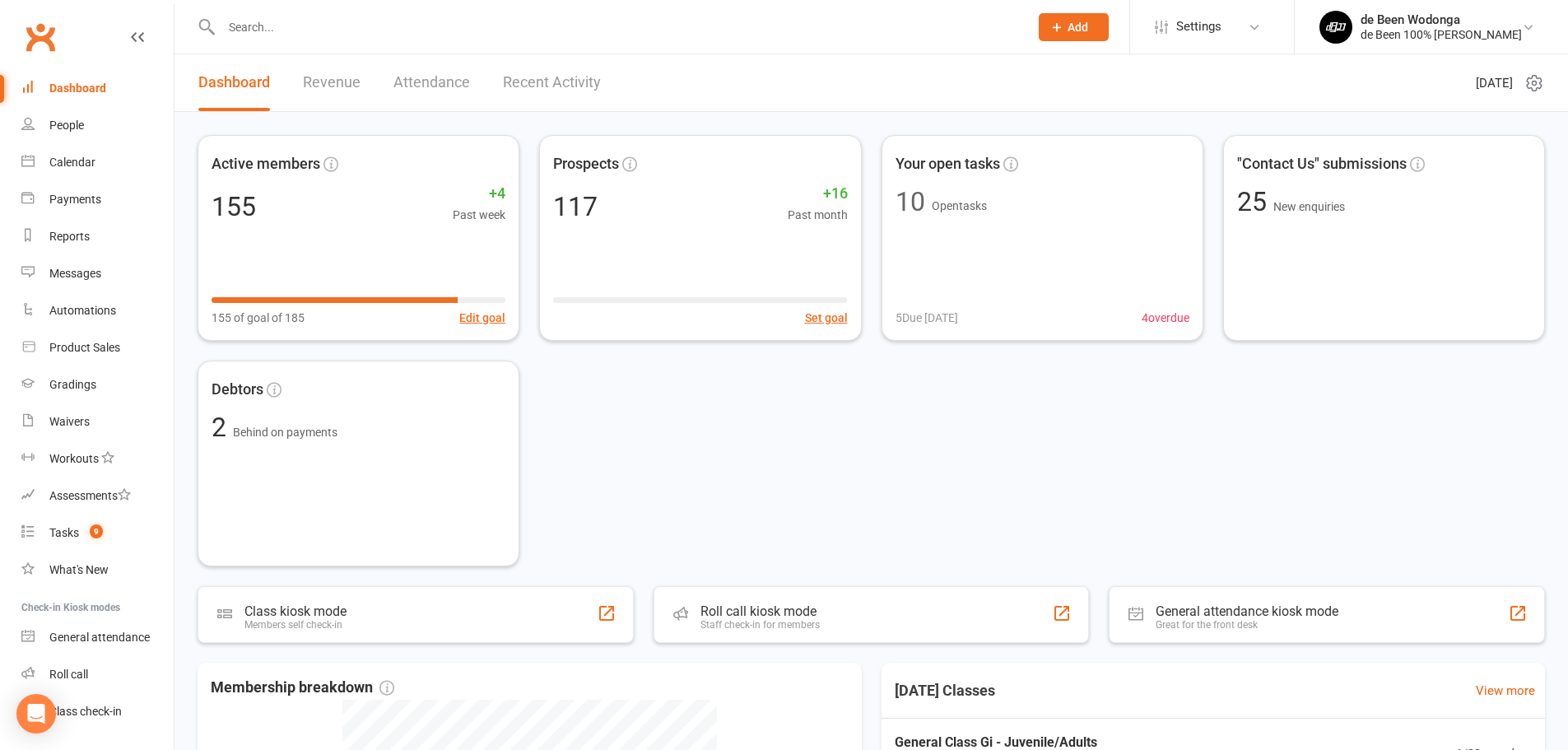
scroll to position [165, 0]
